Goal: Task Accomplishment & Management: Complete application form

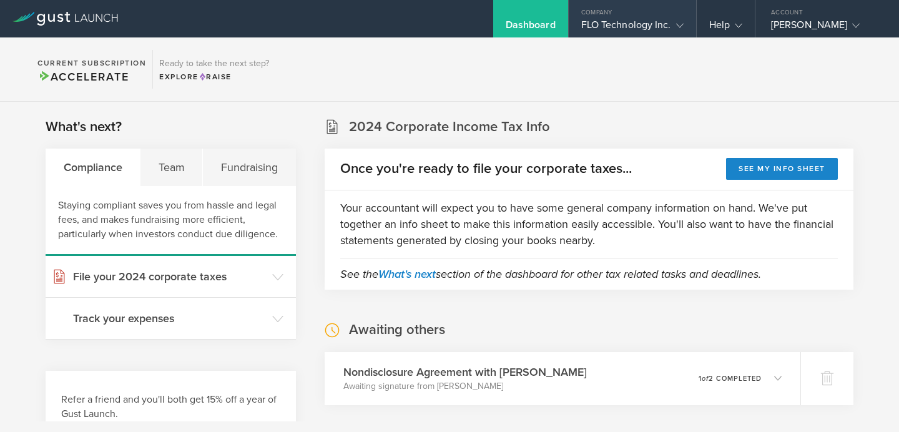
click at [657, 27] on div "FLO Technology Inc." at bounding box center [632, 28] width 102 height 19
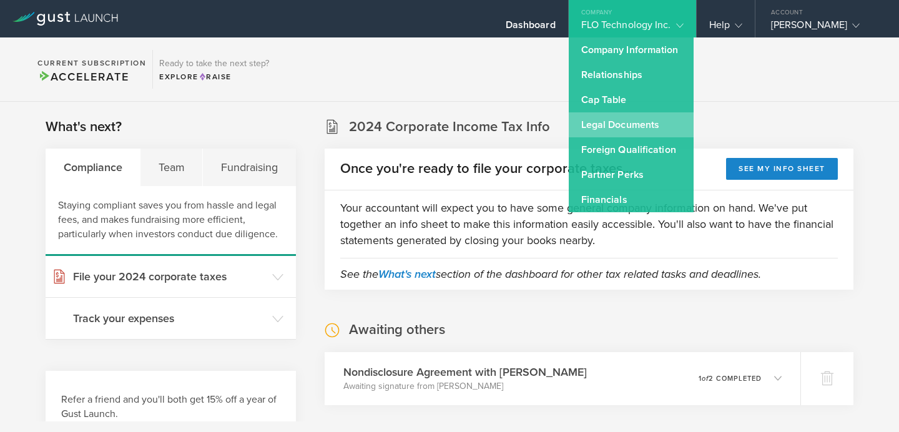
click at [630, 124] on link "Legal Documents" at bounding box center [631, 124] width 125 height 25
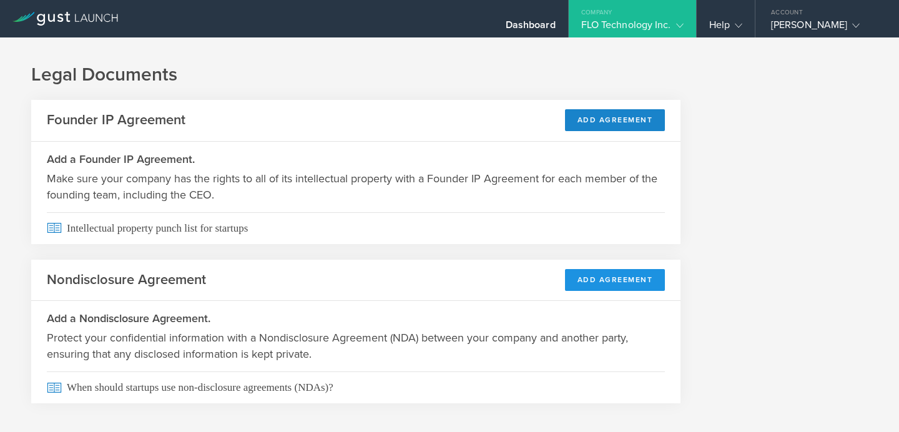
click at [629, 282] on button "Add Agreement" at bounding box center [615, 280] width 101 height 22
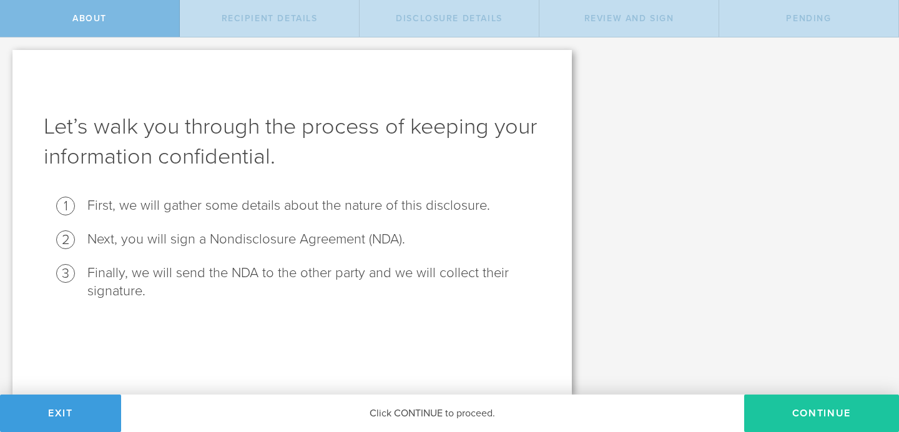
click at [786, 395] on button "Continue" at bounding box center [821, 413] width 155 height 37
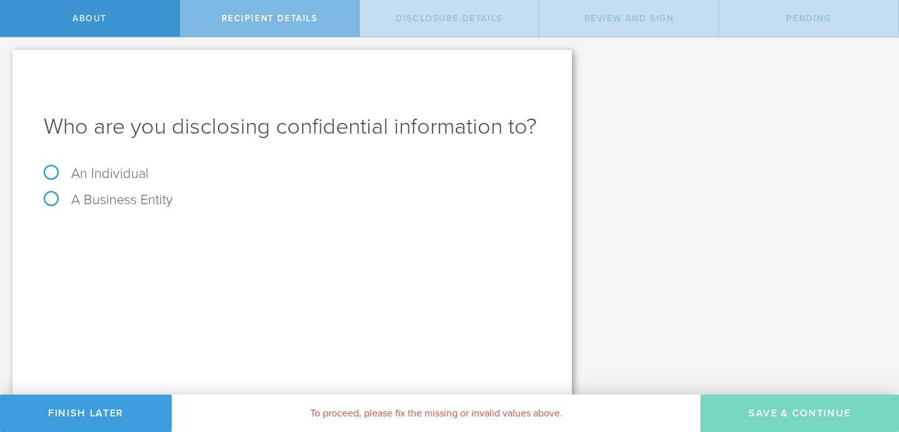
click at [57, 202] on label "A Business Entity" at bounding box center [108, 200] width 129 height 16
click at [8, 57] on input "A Business Entity" at bounding box center [4, 47] width 8 height 20
radio input "true"
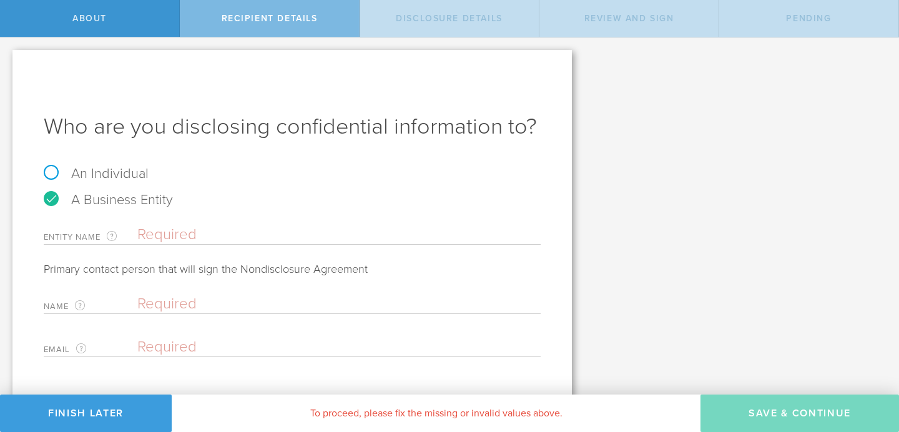
click at [164, 235] on input "text" at bounding box center [338, 234] width 403 height 19
type input "A"
type input "Interstate Advanced Materials"
click at [159, 300] on input "text" at bounding box center [335, 304] width 397 height 19
paste input "[PERSON_NAME]"
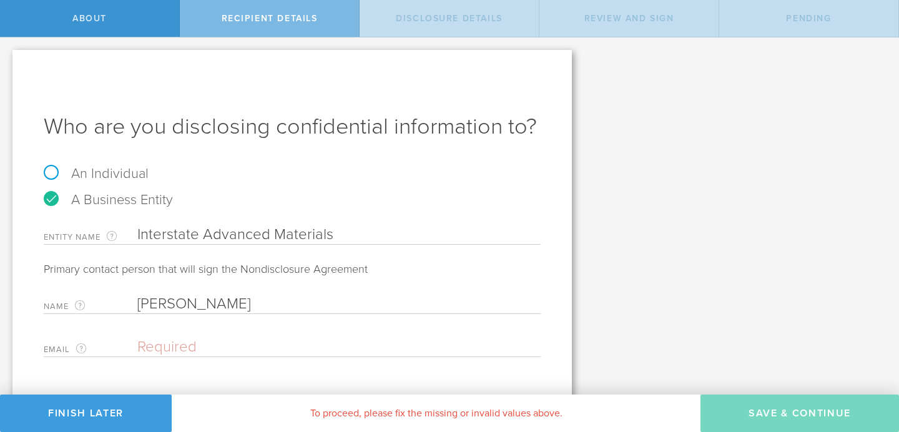
type input "[PERSON_NAME]"
click at [167, 343] on input "email" at bounding box center [335, 347] width 397 height 19
click at [169, 343] on input "email" at bounding box center [335, 347] width 397 height 19
paste input "Mike.m@interstateam.com"
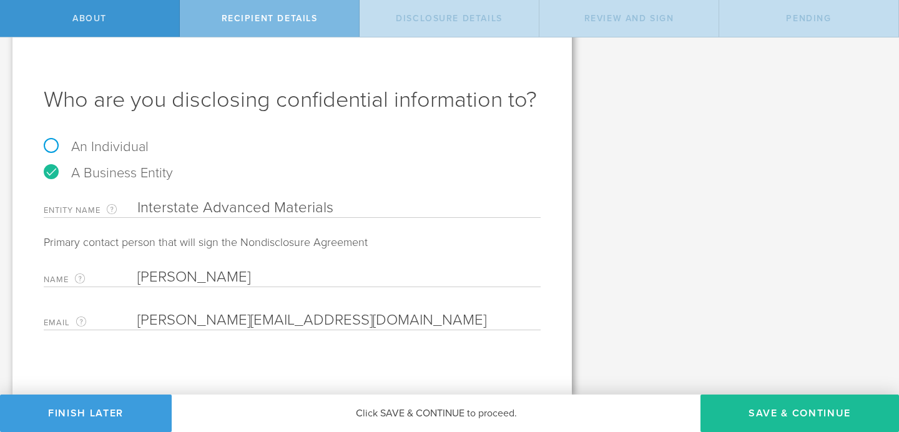
scroll to position [26, 0]
type input "Mike.m@interstateam.com"
click at [769, 400] on button "Save & Continue" at bounding box center [799, 413] width 199 height 37
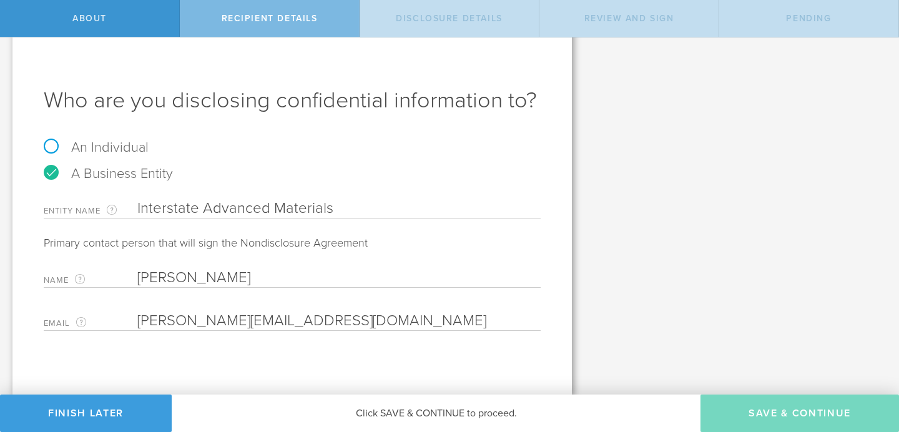
select select "string:5 years"
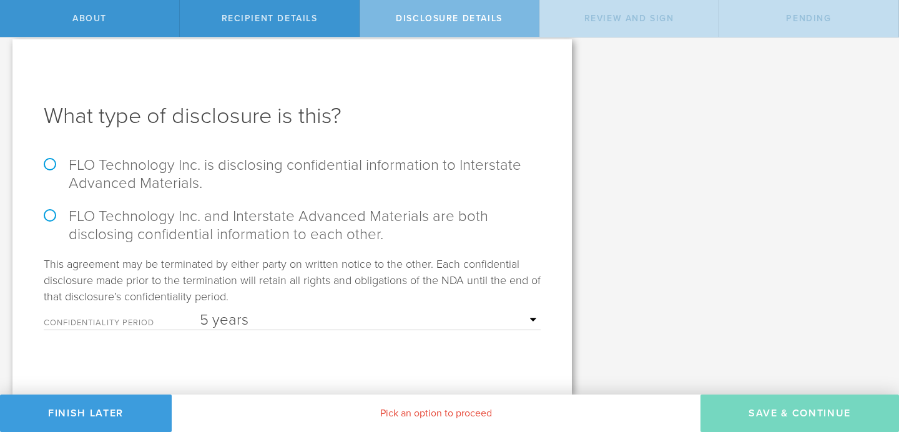
scroll to position [0, 0]
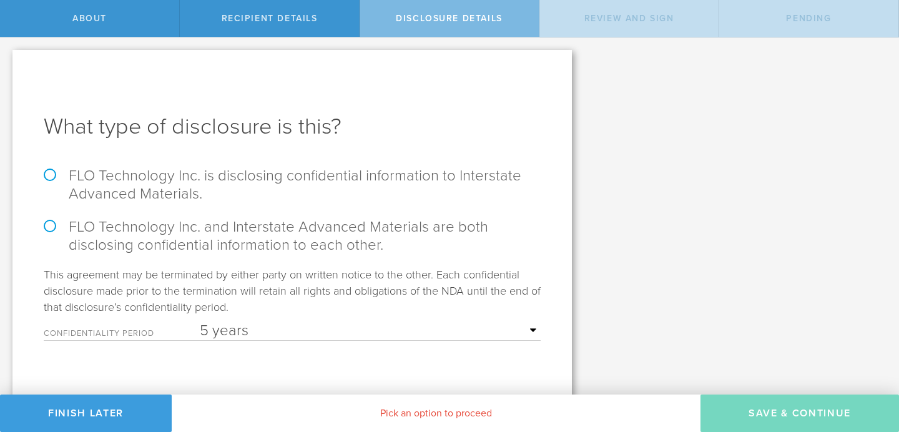
click at [49, 229] on label "FLO Technology Inc. and Interstate Advanced Materials are both disclosing confi…" at bounding box center [292, 236] width 497 height 36
click at [8, 64] on input "FLO Technology Inc. and Interstate Advanced Materials are both disclosing confi…" at bounding box center [4, 50] width 8 height 26
radio input "true"
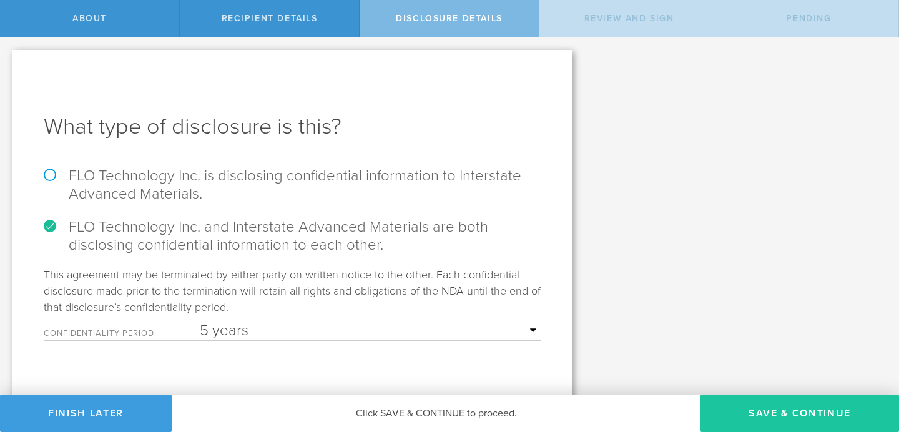
click at [817, 405] on button "Save & Continue" at bounding box center [799, 413] width 199 height 37
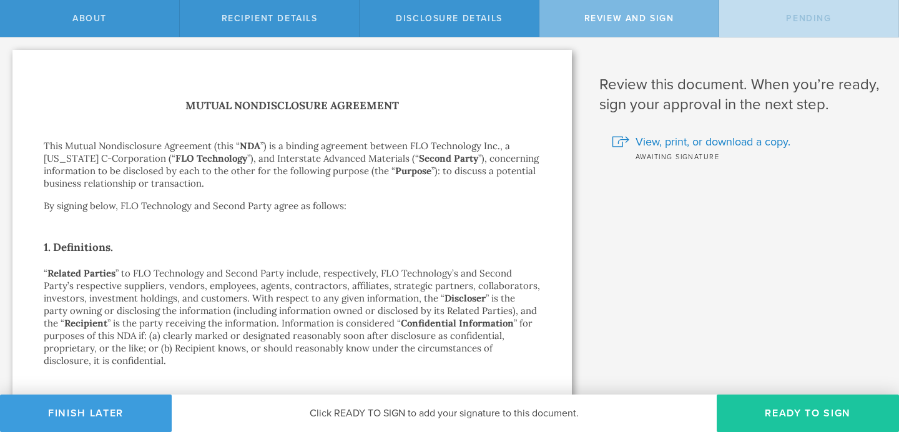
click at [811, 409] on button "Ready to Sign" at bounding box center [808, 413] width 182 height 37
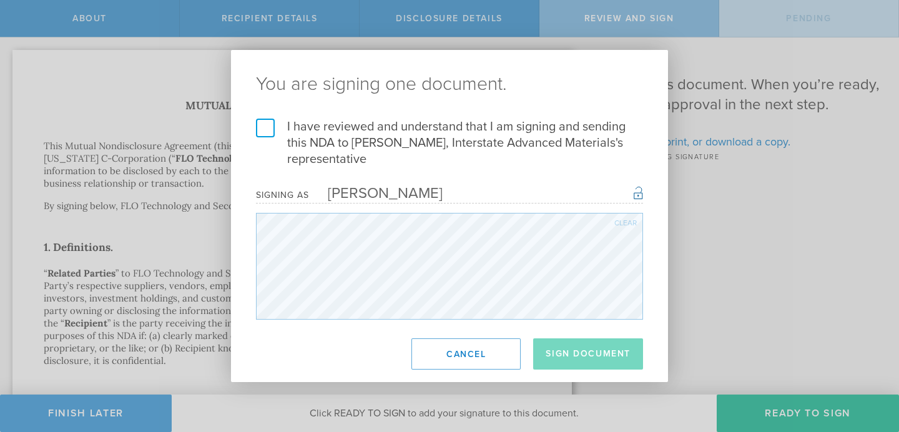
click at [263, 124] on label "I have reviewed and understand that I am signing and sending this NDA to Mike M…" at bounding box center [449, 143] width 387 height 49
click at [0, 0] on input "I have reviewed and understand that I am signing and sending this NDA to Mike M…" at bounding box center [0, 0] width 0 height 0
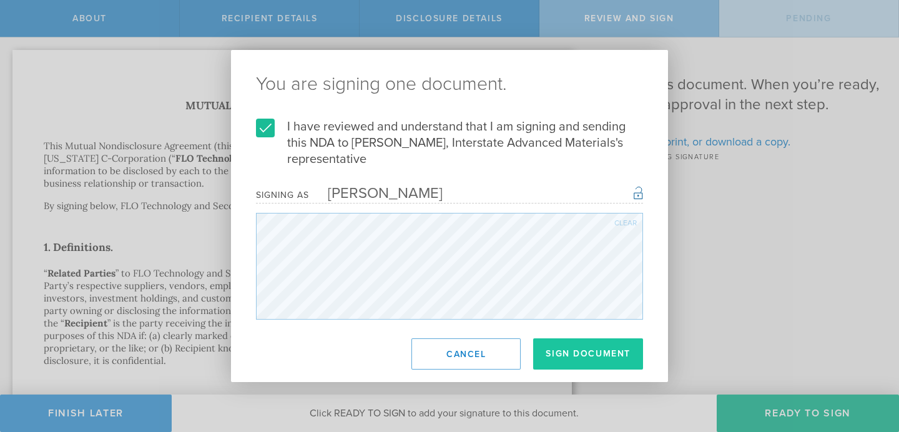
click at [603, 358] on button "Sign Document" at bounding box center [588, 353] width 110 height 31
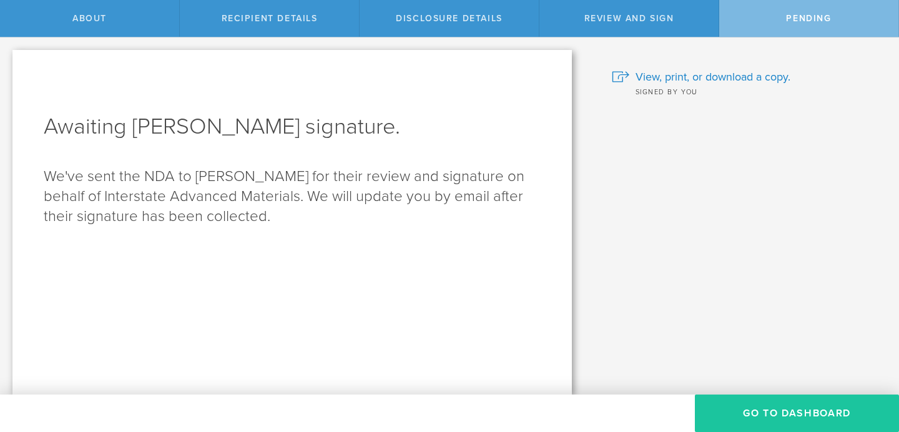
click at [761, 410] on button "Go to dashboard" at bounding box center [797, 413] width 204 height 37
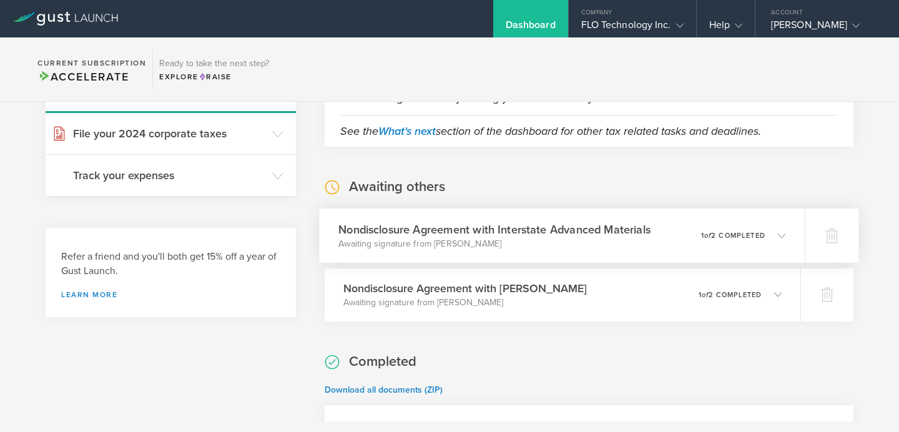
scroll to position [144, 0]
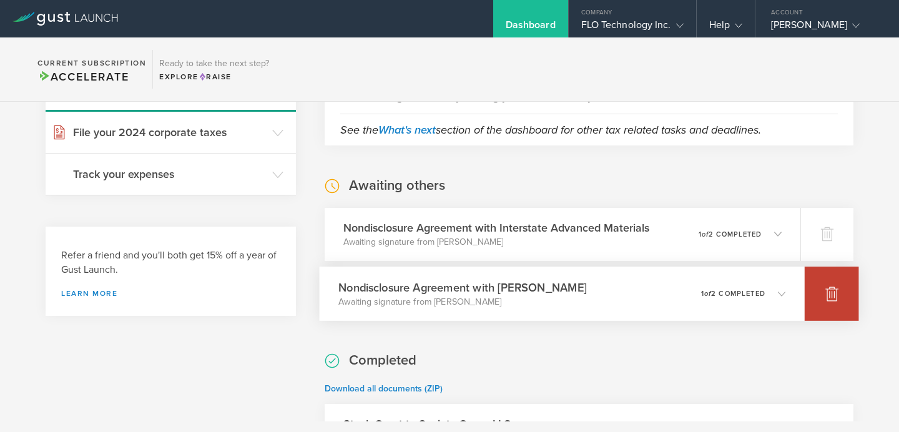
click at [839, 293] on icon at bounding box center [831, 293] width 15 height 15
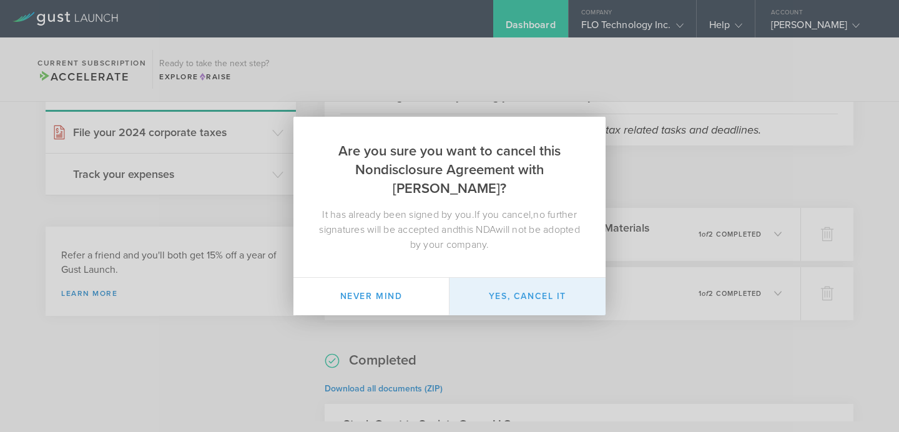
click at [554, 302] on button "Yes, cancel it" at bounding box center [528, 296] width 156 height 37
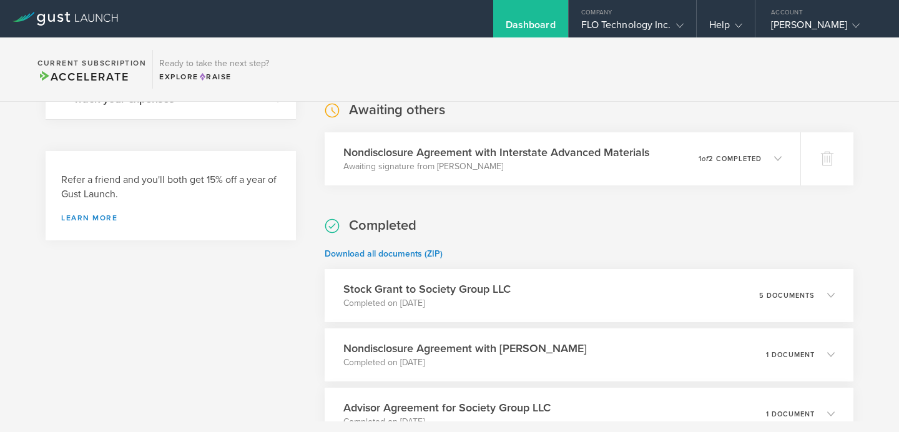
scroll to position [219, 0]
